Goal: Transaction & Acquisition: Purchase product/service

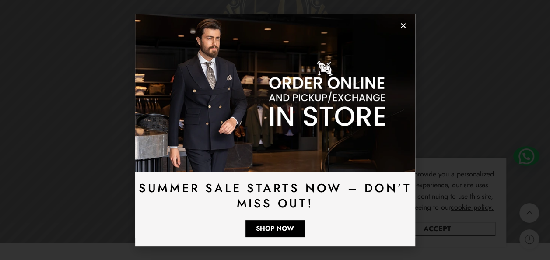
scroll to position [330, 0]
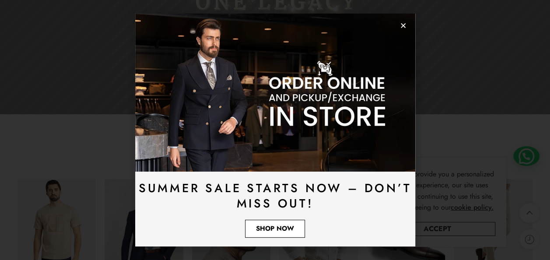
click at [281, 229] on span "Shop Now" at bounding box center [275, 228] width 38 height 7
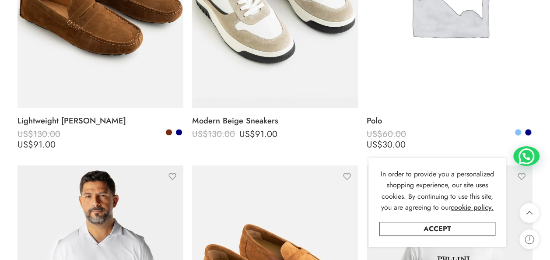
scroll to position [683, 0]
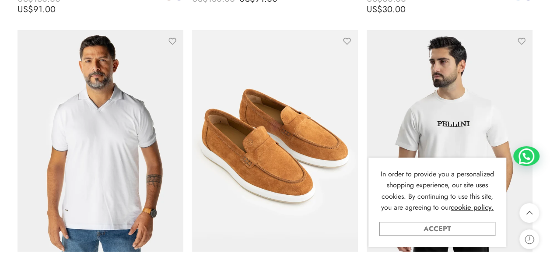
click at [423, 232] on link "Accept" at bounding box center [438, 229] width 116 height 14
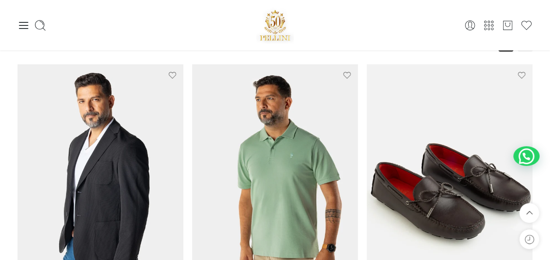
scroll to position [0, 0]
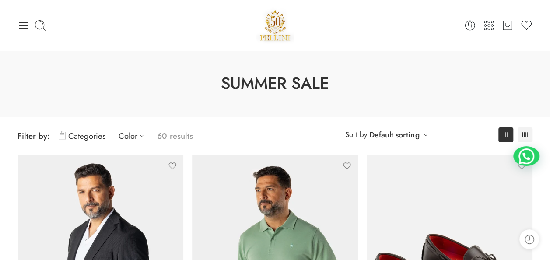
click at [30, 31] on div at bounding box center [104, 25] width 172 height 12
click at [23, 24] on icon at bounding box center [24, 25] width 12 height 12
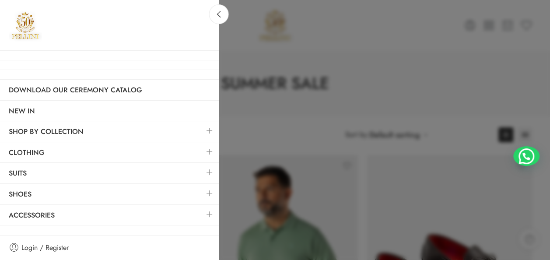
click at [214, 127] on link at bounding box center [209, 130] width 18 height 19
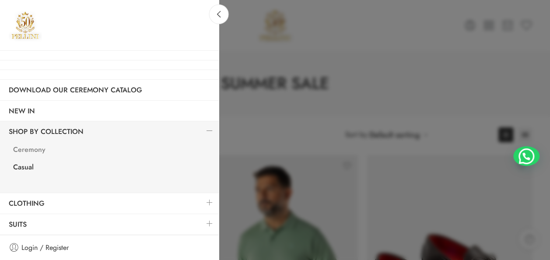
scroll to position [39, 0]
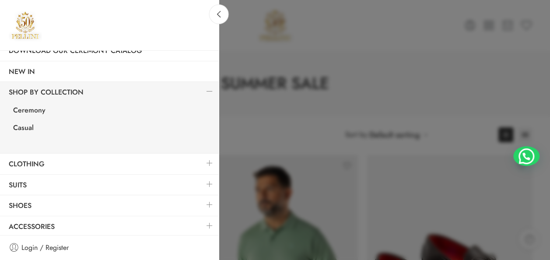
click at [203, 159] on link at bounding box center [209, 163] width 18 height 19
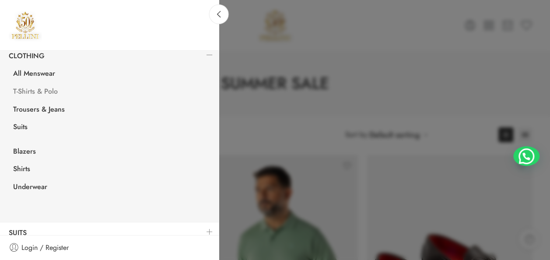
scroll to position [100, 0]
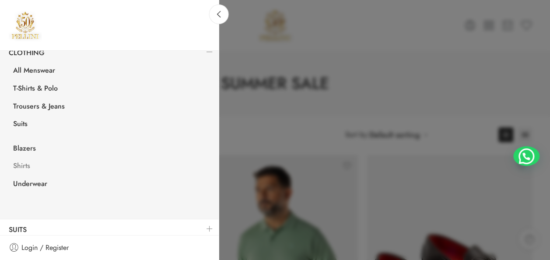
click at [32, 169] on link "Shirts" at bounding box center [111, 167] width 214 height 18
